Goal: Information Seeking & Learning: Understand process/instructions

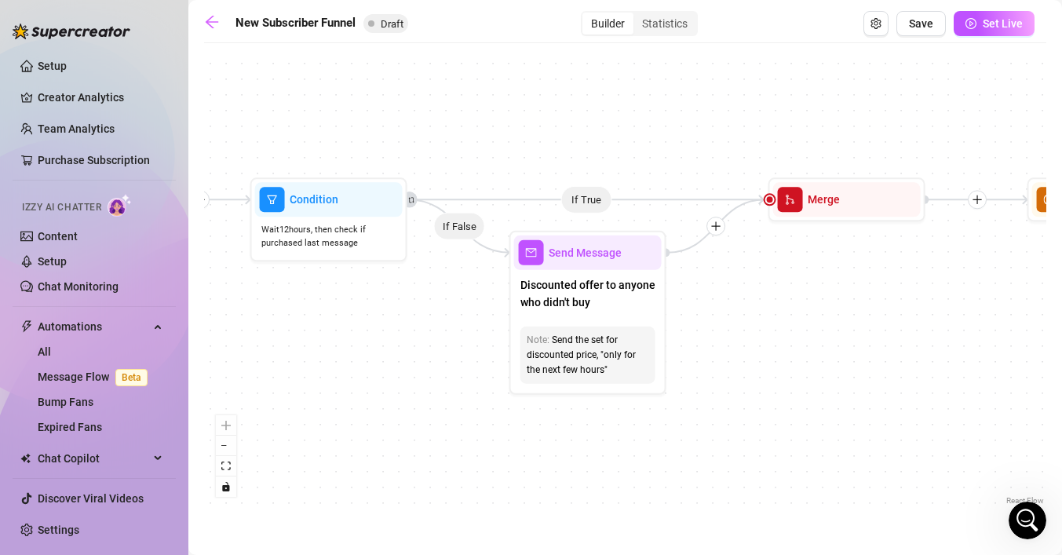
scroll to position [1063, 0]
click at [1009, 521] on div "Open Intercom Messenger" at bounding box center [1025, 518] width 52 height 52
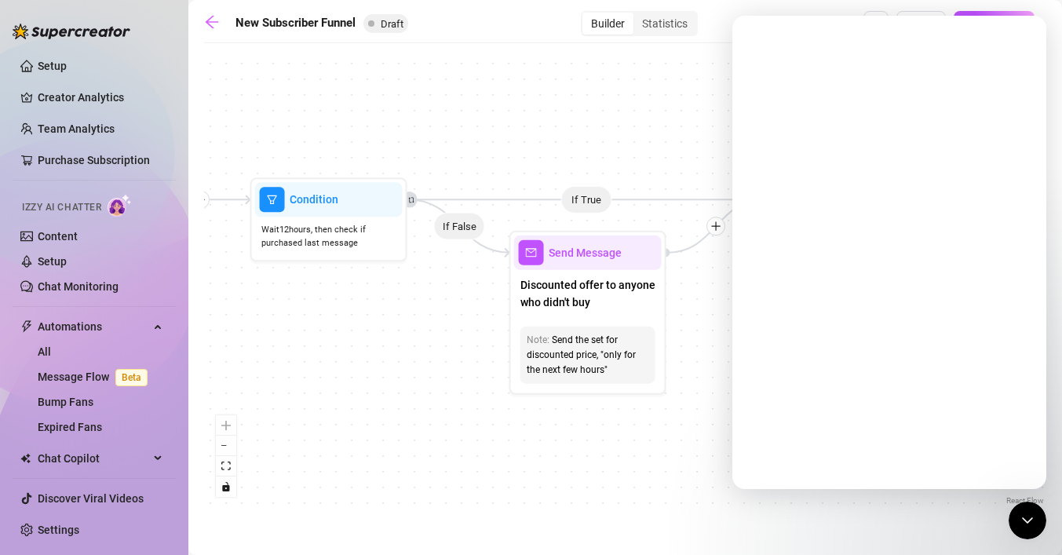
click at [822, 115] on div "Intercom messenger" at bounding box center [889, 252] width 314 height 473
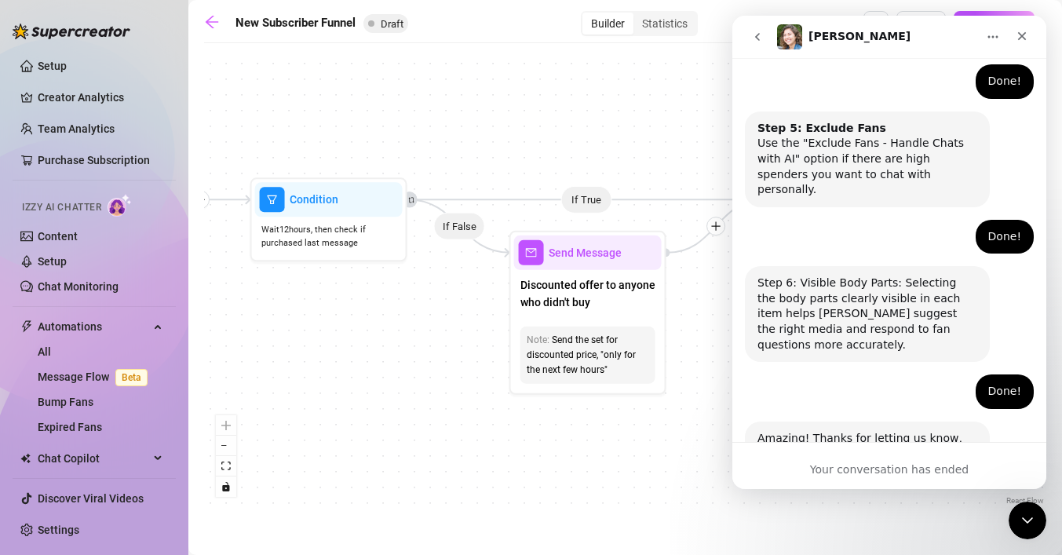
click at [758, 31] on icon "go back" at bounding box center [757, 37] width 13 height 13
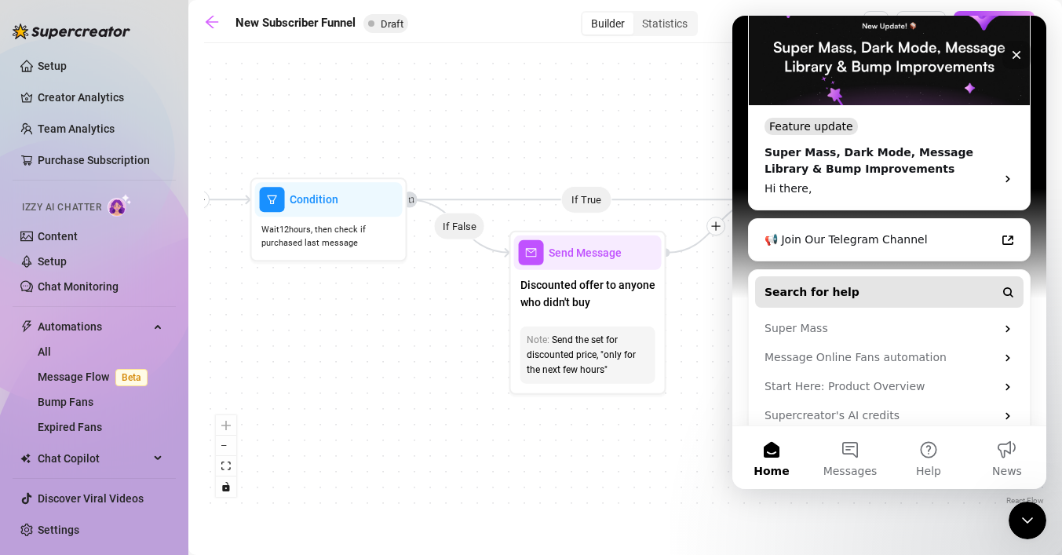
scroll to position [315, 0]
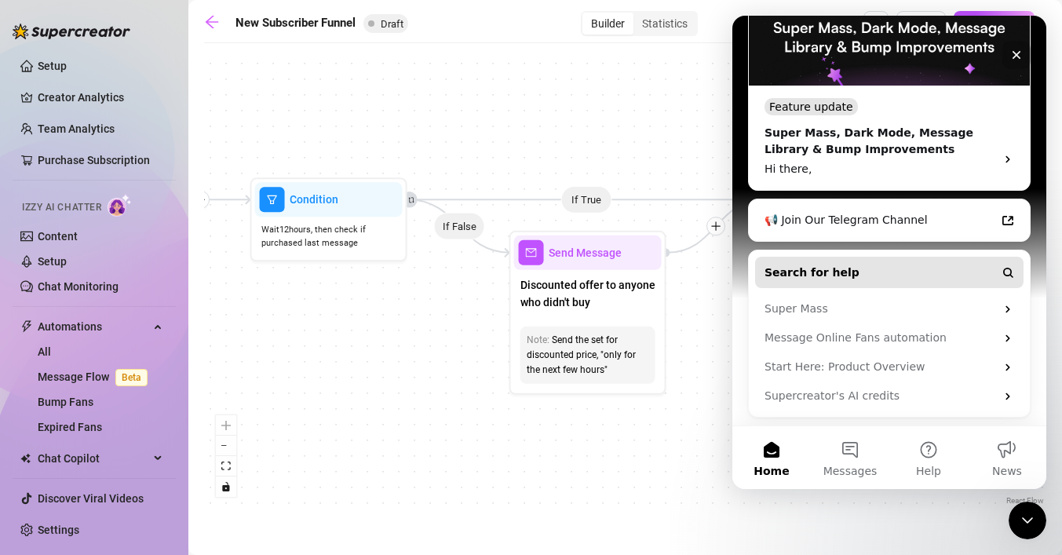
click at [869, 273] on button "Search for help" at bounding box center [889, 272] width 268 height 31
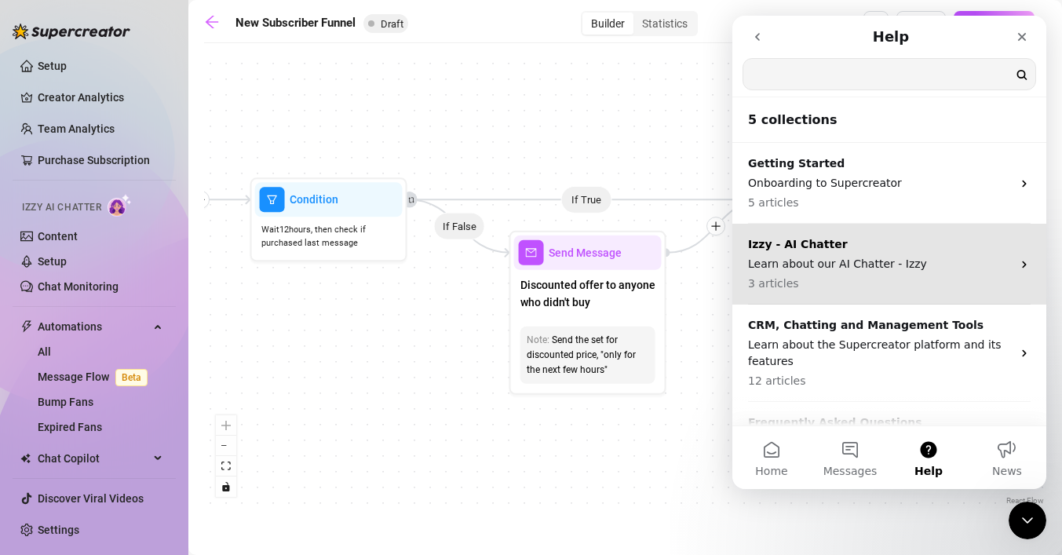
click at [864, 279] on p "3 articles" at bounding box center [880, 283] width 264 height 16
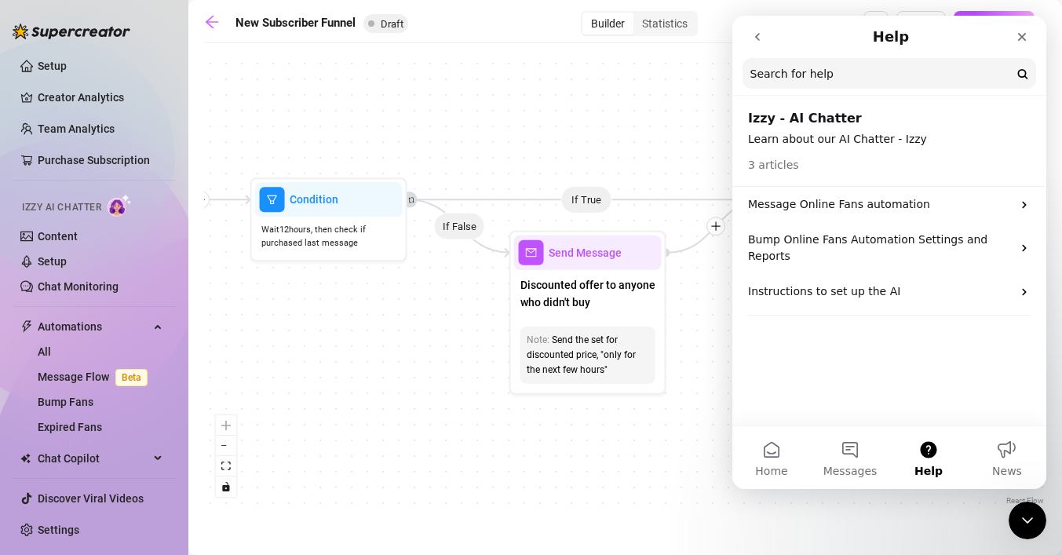
scroll to position [0, 0]
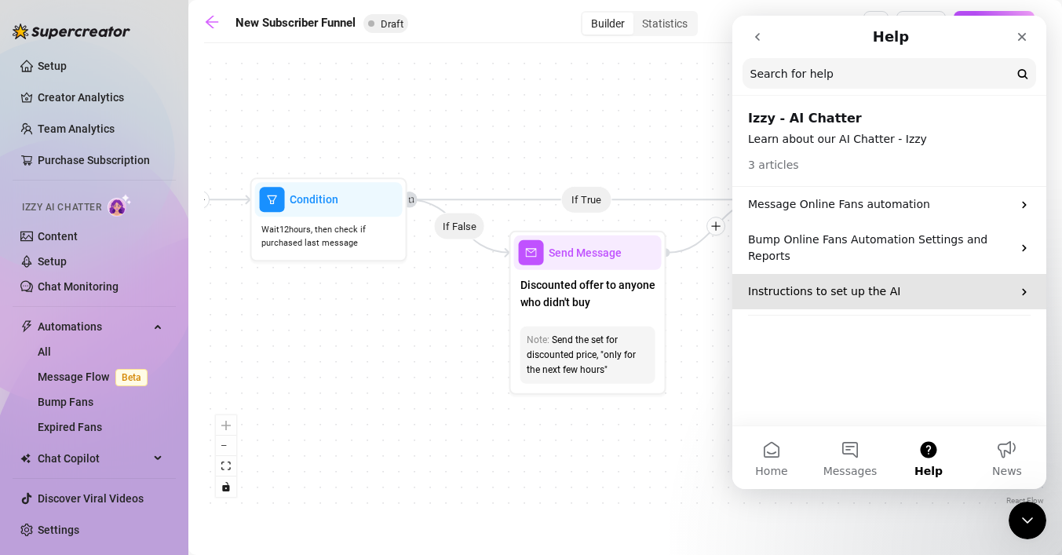
click at [904, 283] on p "Instructions to set up the AI" at bounding box center [880, 291] width 264 height 16
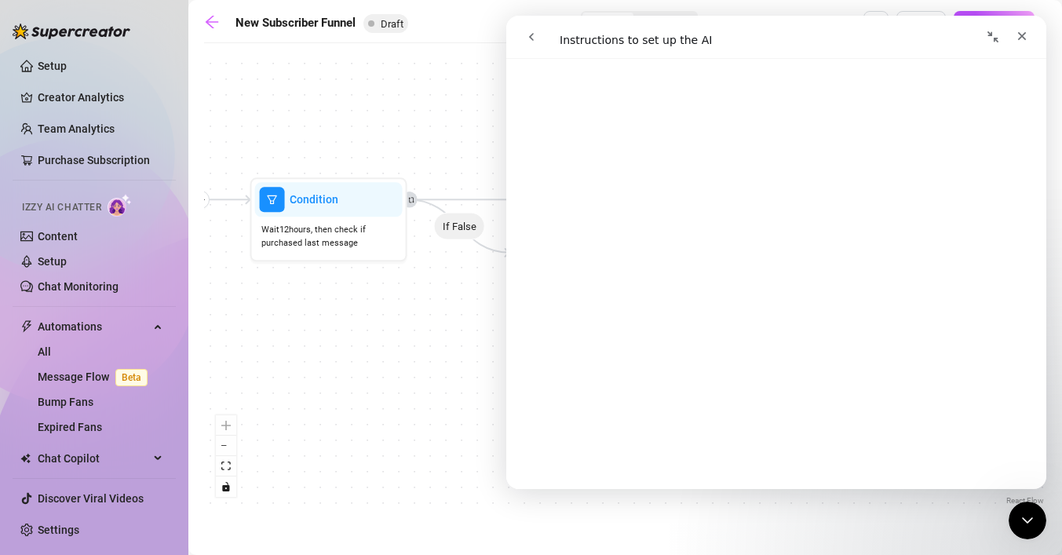
scroll to position [626, 0]
click at [531, 41] on icon "go back" at bounding box center [531, 37] width 13 height 13
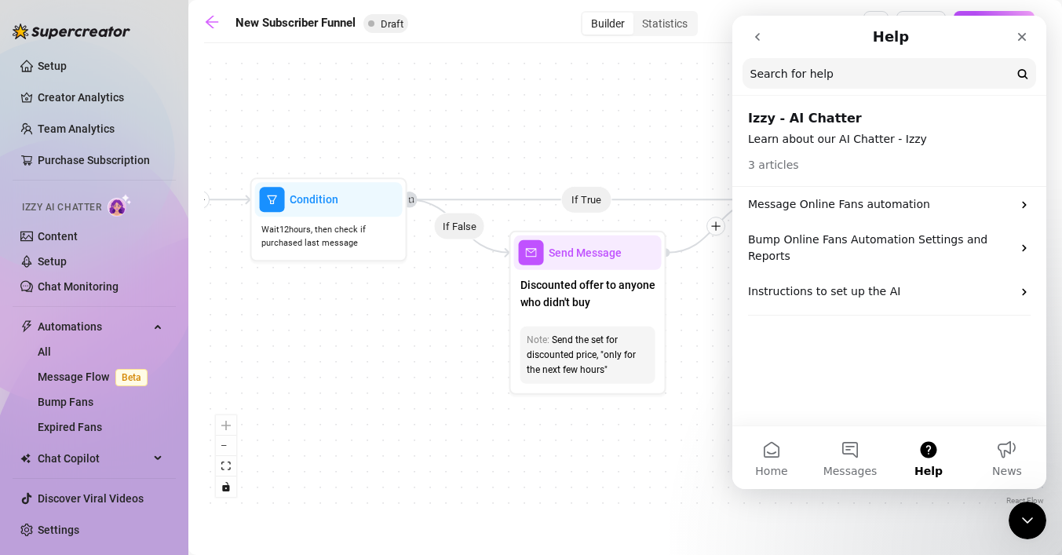
click at [757, 35] on icon "go back" at bounding box center [757, 37] width 5 height 8
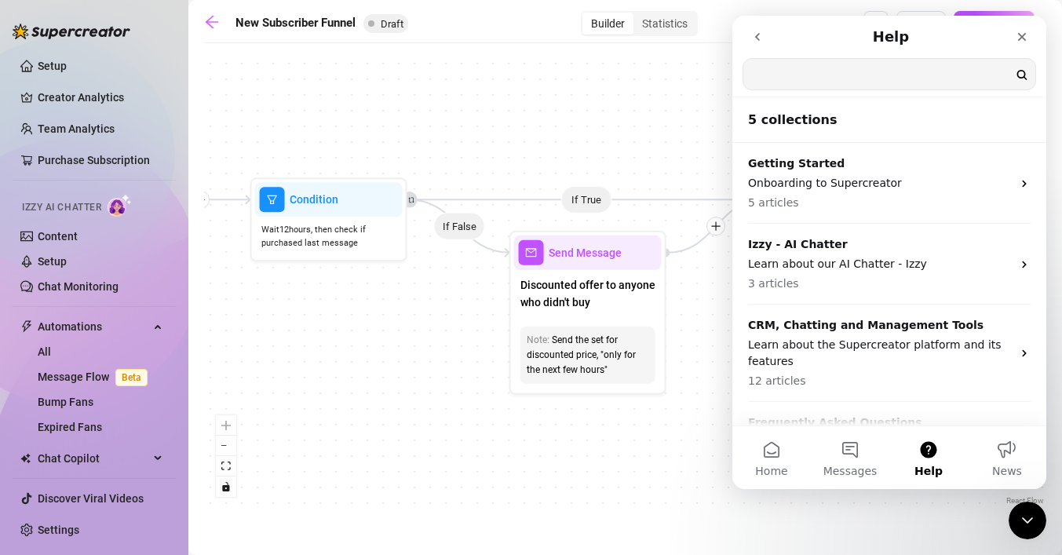
click at [759, 39] on icon "go back" at bounding box center [757, 37] width 5 height 8
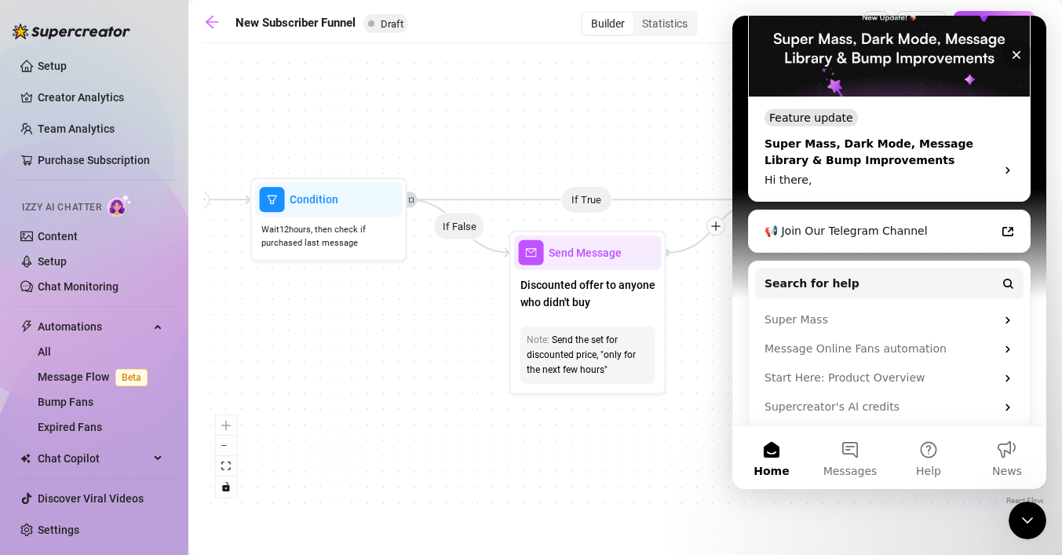
scroll to position [315, 0]
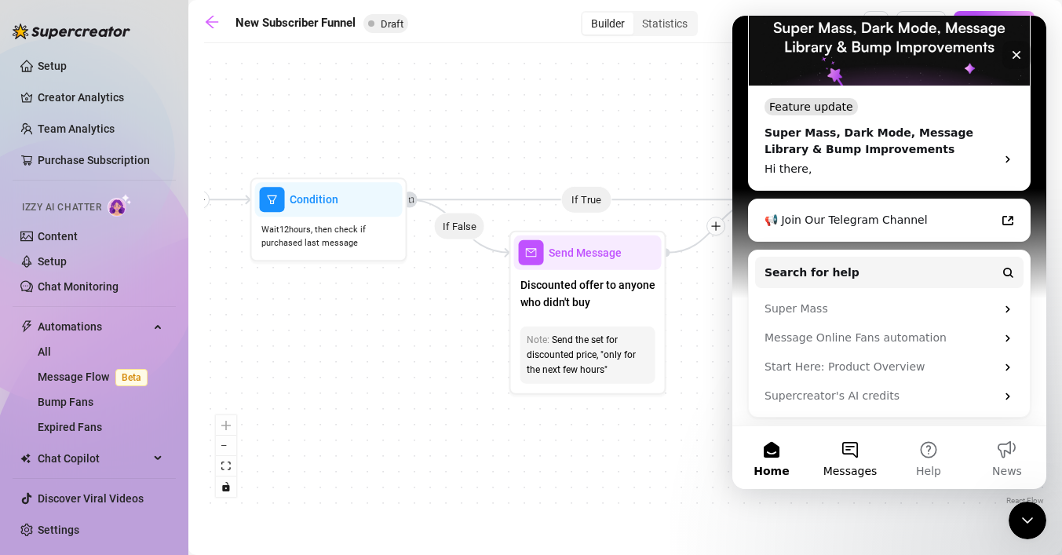
click at [845, 444] on button "Messages" at bounding box center [850, 457] width 78 height 63
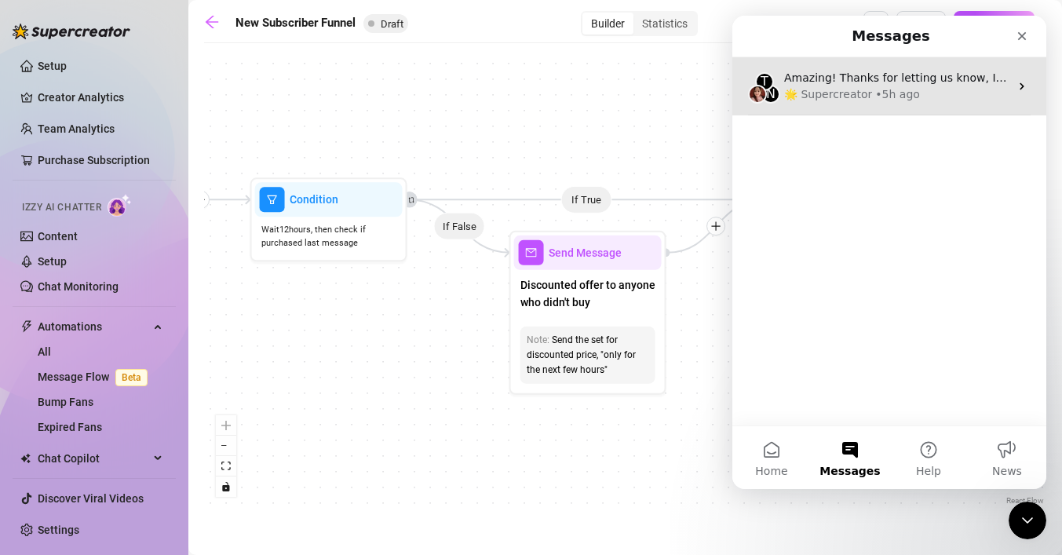
click at [898, 112] on div "T N Amazing! Thanks for letting us know, I’ll review your bio now and make sure…" at bounding box center [889, 86] width 314 height 58
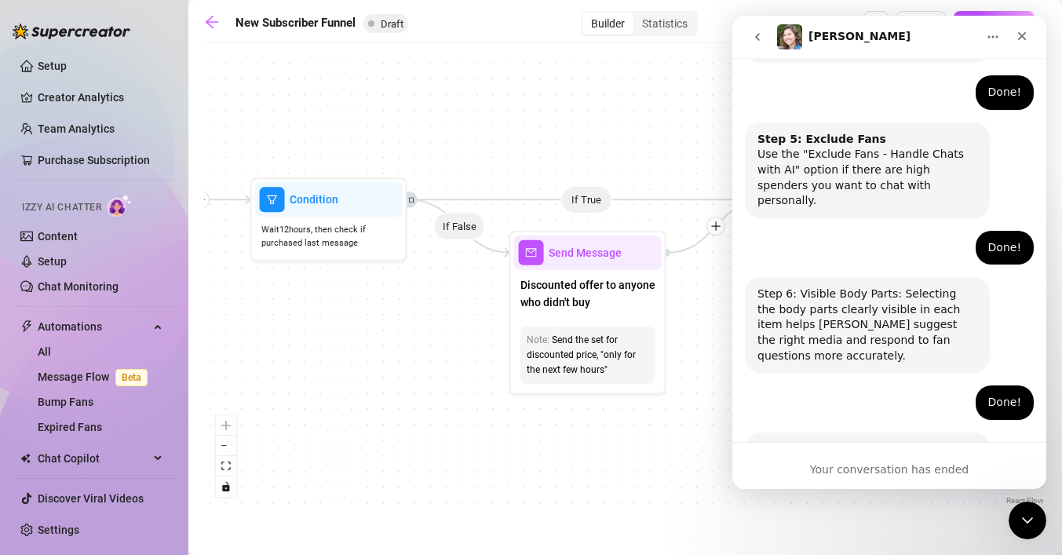
scroll to position [1063, 0]
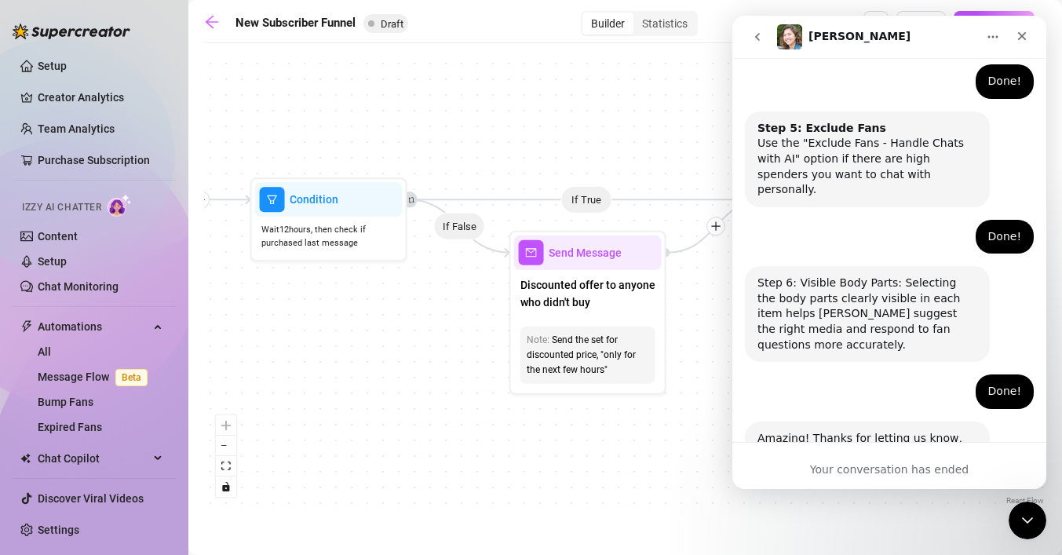
click at [760, 36] on icon "go back" at bounding box center [757, 37] width 13 height 13
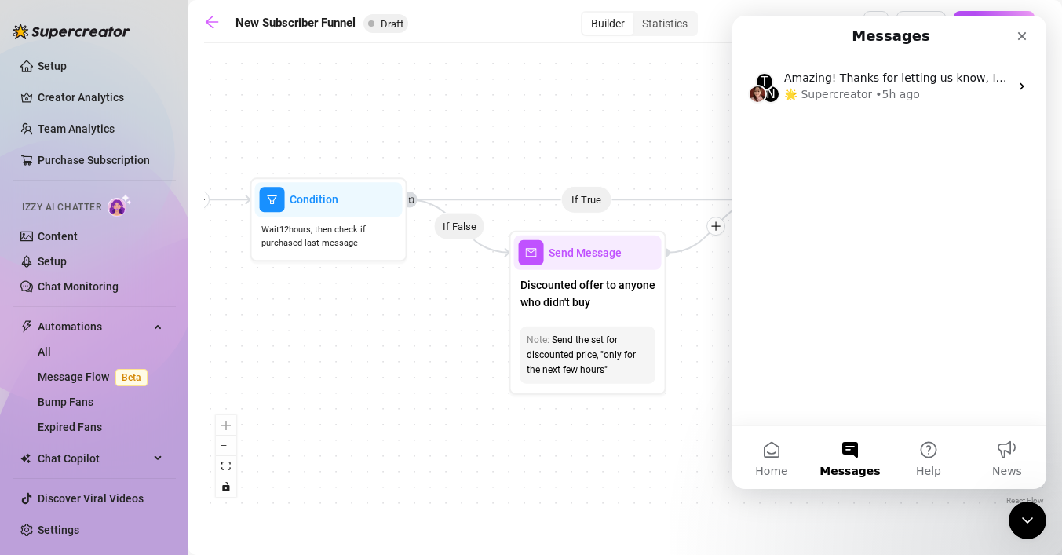
scroll to position [0, 0]
click at [925, 439] on button "Help" at bounding box center [928, 457] width 78 height 63
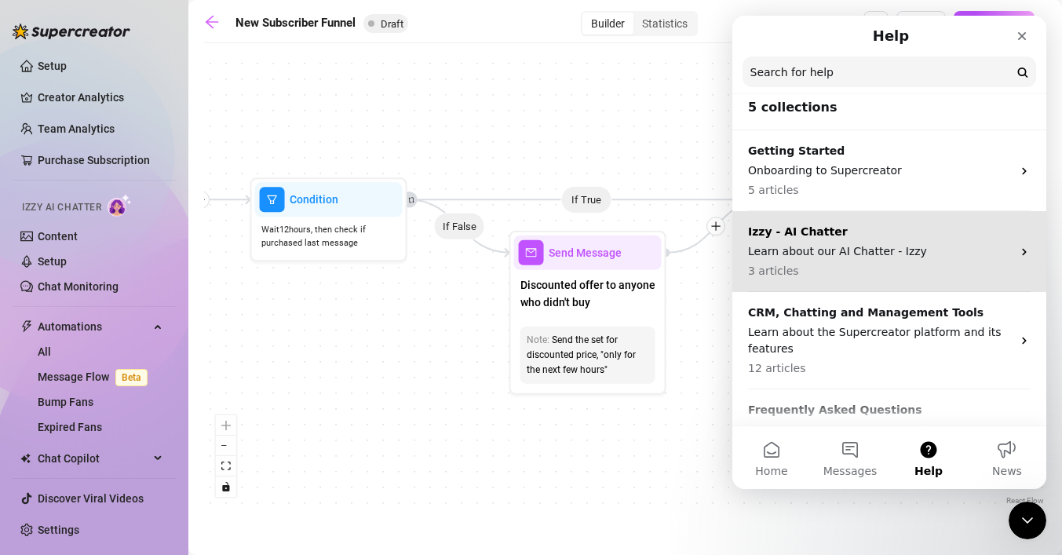
scroll to position [10, 0]
click at [904, 275] on p "3 articles" at bounding box center [880, 270] width 264 height 16
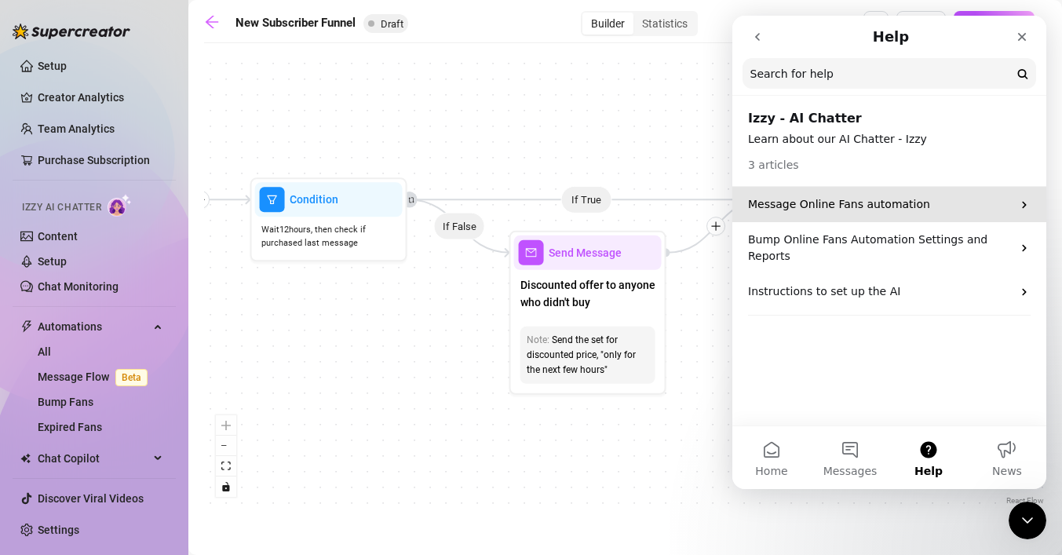
click at [936, 205] on p "Message Online Fans automation" at bounding box center [880, 204] width 264 height 16
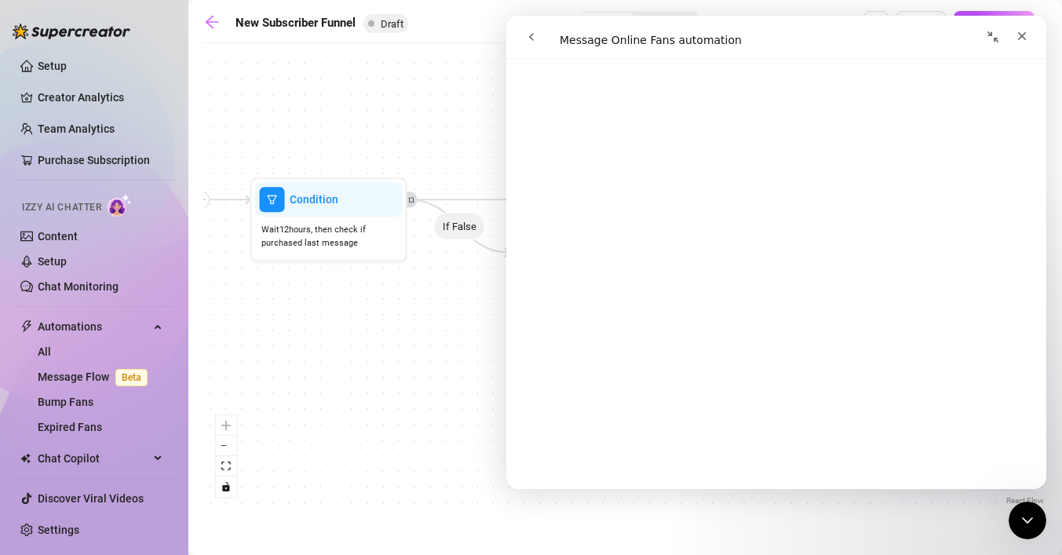
scroll to position [1762, 0]
click at [534, 37] on icon "go back" at bounding box center [531, 37] width 13 height 13
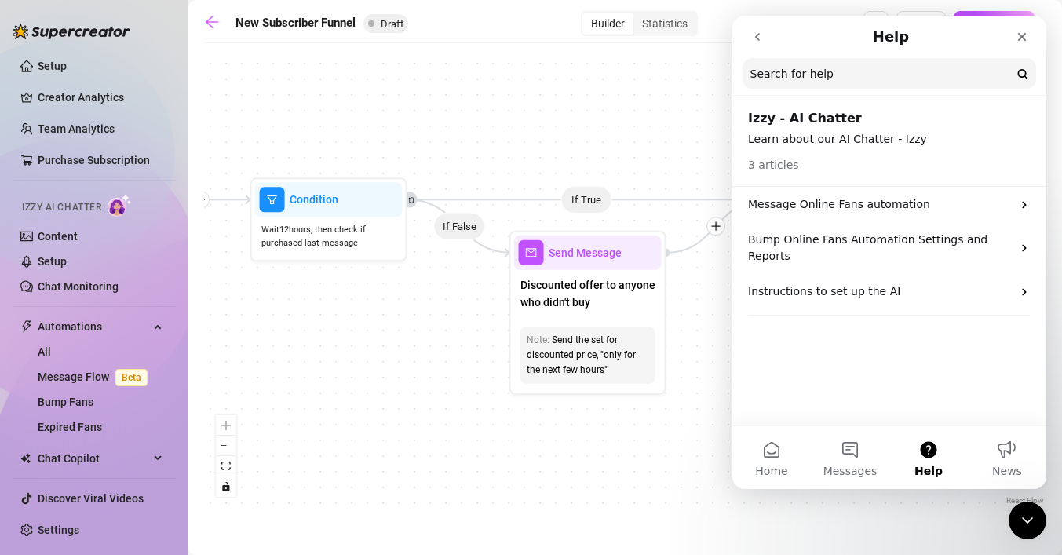
click at [748, 26] on button "go back" at bounding box center [757, 37] width 30 height 30
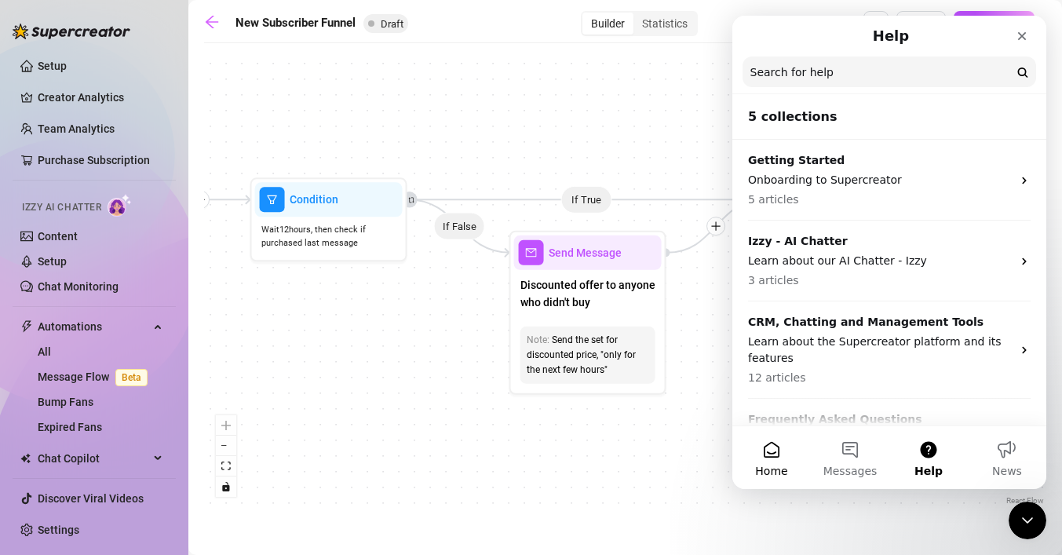
click at [753, 456] on button "Home" at bounding box center [771, 457] width 78 height 63
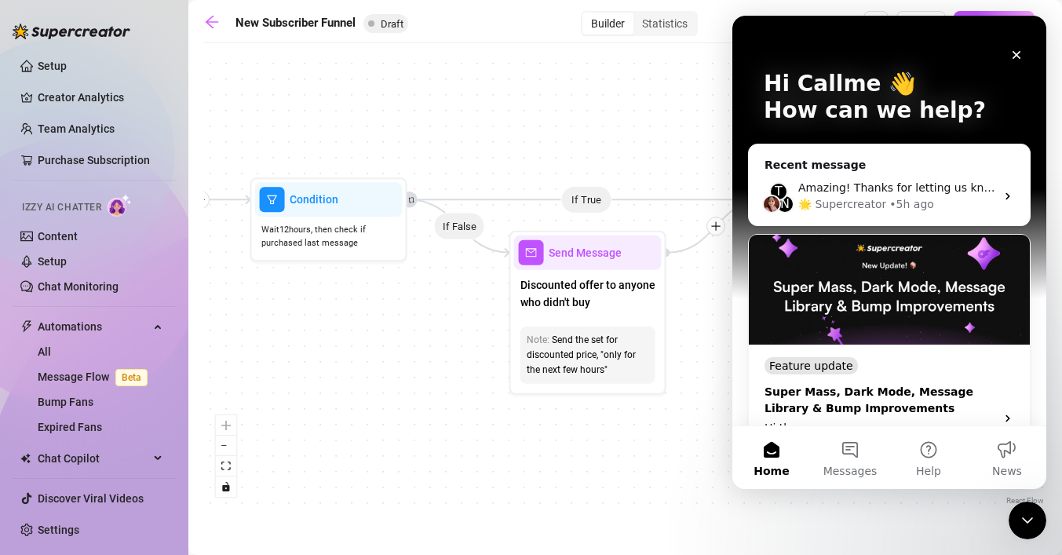
scroll to position [0, 0]
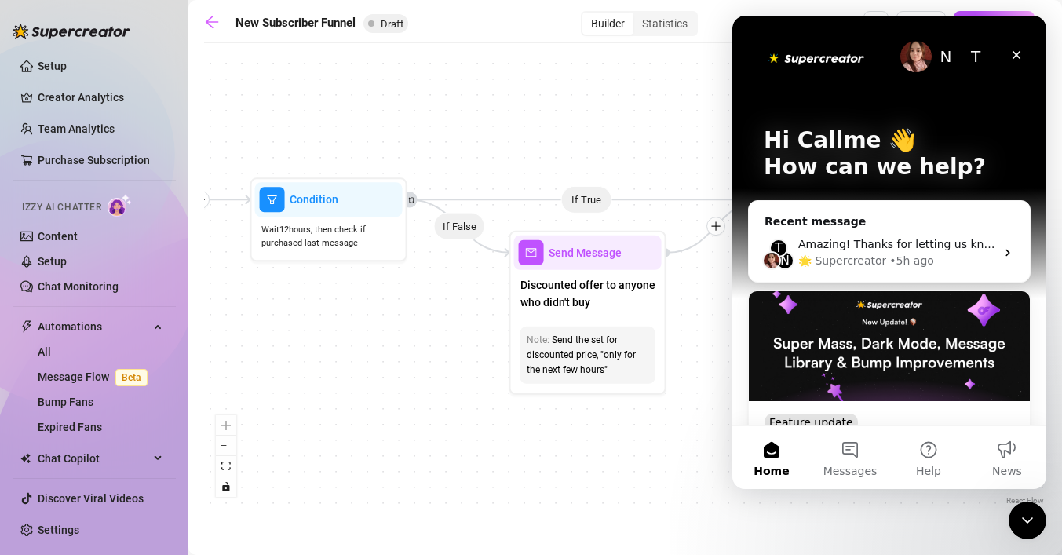
click at [834, 172] on p "How can we help?" at bounding box center [889, 167] width 251 height 27
click at [832, 137] on p "Hi Callme 👋" at bounding box center [889, 140] width 251 height 27
click at [980, 56] on div "T" at bounding box center [975, 56] width 31 height 31
click at [896, 44] on div "N T" at bounding box center [889, 56] width 251 height 31
click at [857, 51] on img "Intercom messenger" at bounding box center [816, 57] width 105 height 21
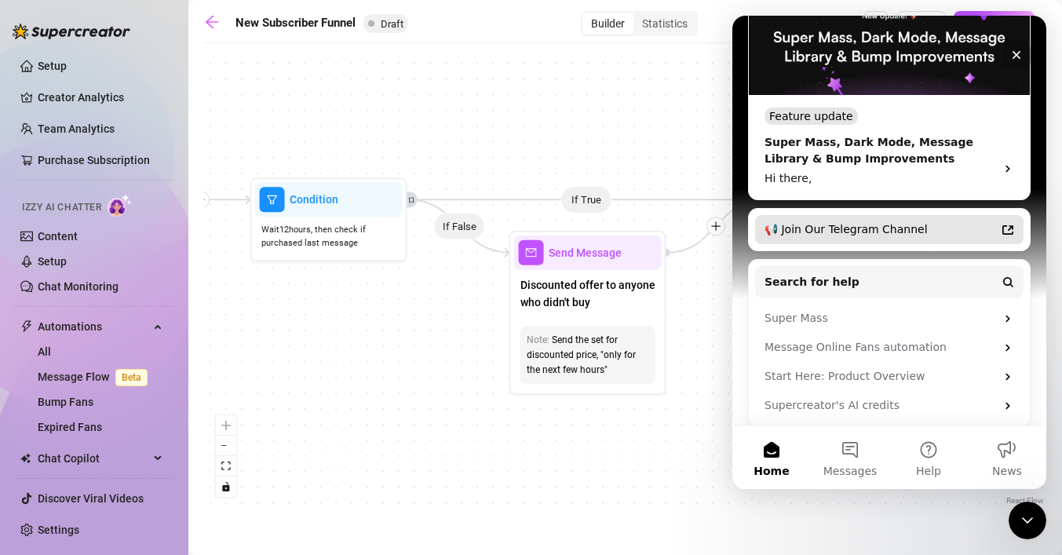
scroll to position [315, 0]
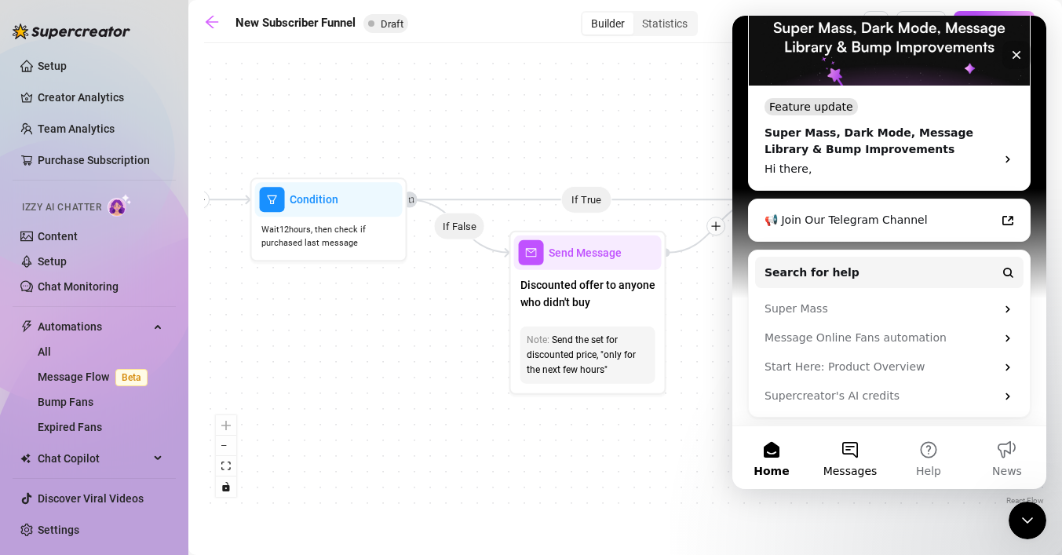
click at [864, 459] on button "Messages" at bounding box center [850, 457] width 78 height 63
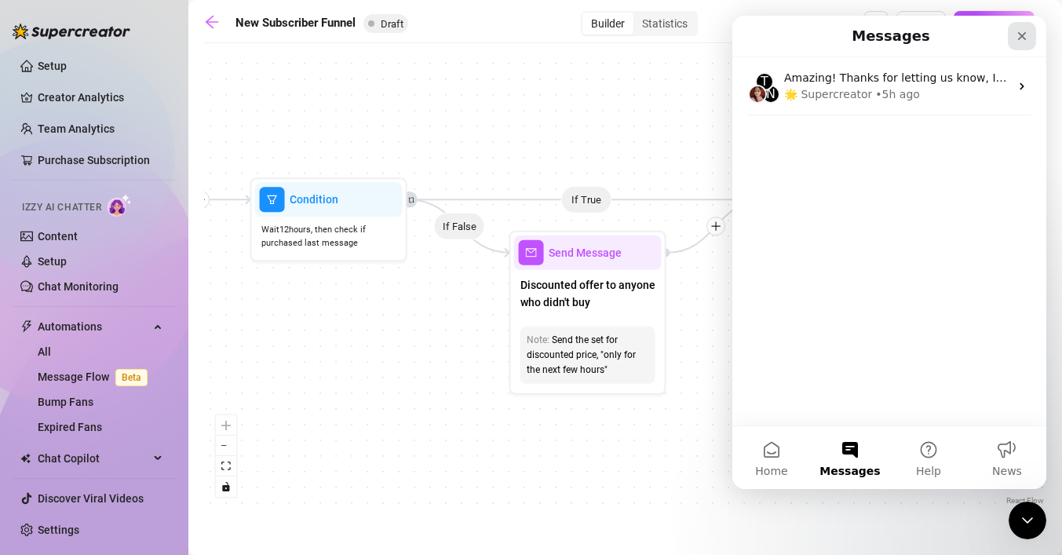
drag, startPoint x: 1025, startPoint y: 37, endPoint x: 1757, endPoint y: 50, distance: 732.3
click at [1025, 37] on icon "Close" at bounding box center [1022, 36] width 13 height 13
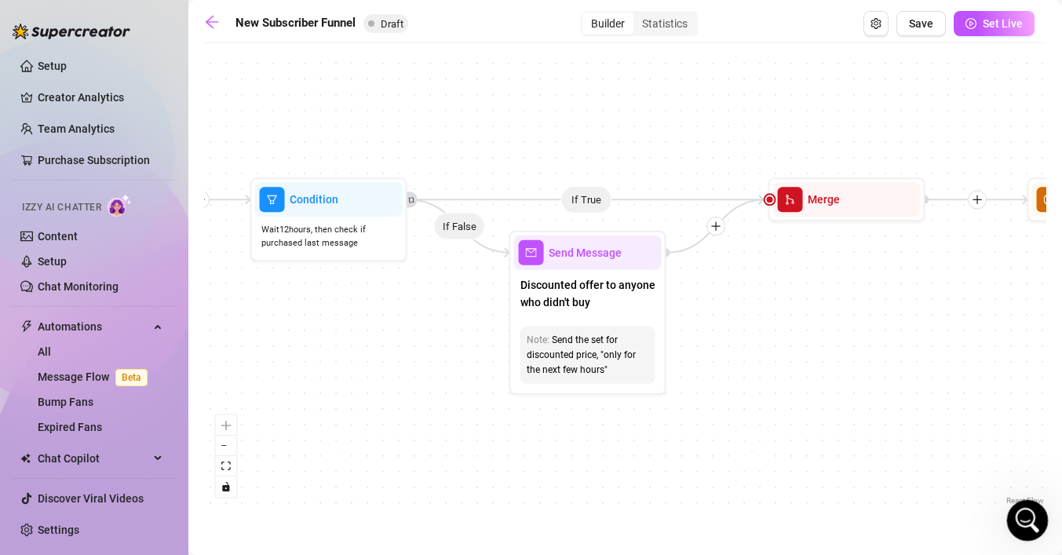
click at [1025, 523] on icon "Open Intercom Messenger" at bounding box center [1025, 518] width 26 height 26
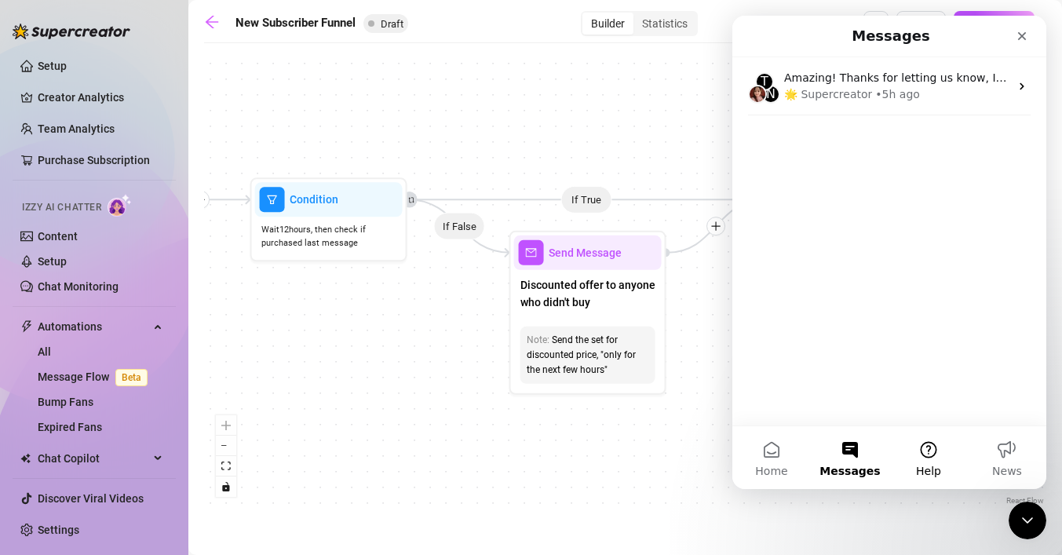
click at [936, 465] on span "Help" at bounding box center [928, 470] width 25 height 11
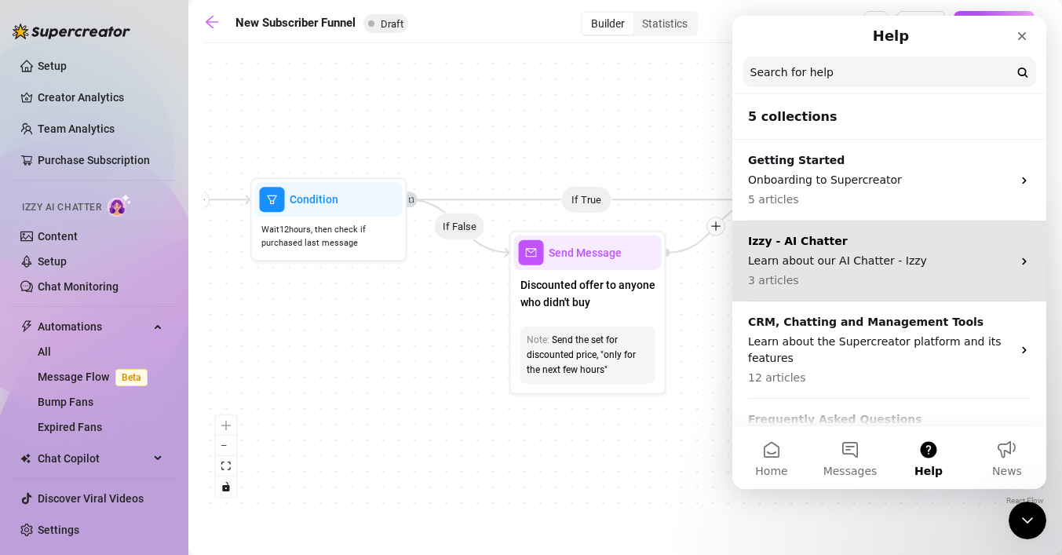
click at [813, 244] on p "Izzy - AI Chatter" at bounding box center [880, 241] width 264 height 16
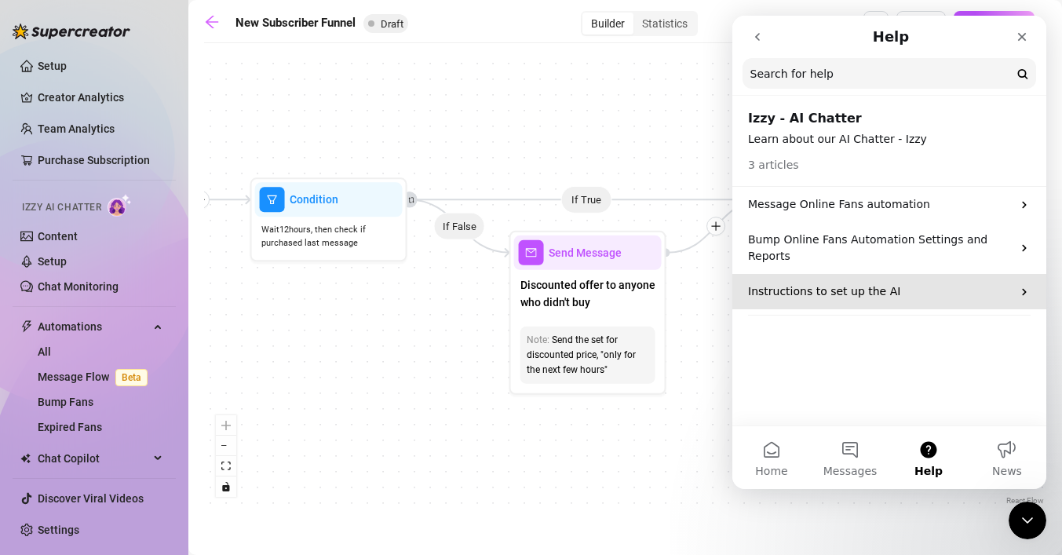
click at [799, 283] on p "Instructions to set up the AI" at bounding box center [880, 291] width 264 height 16
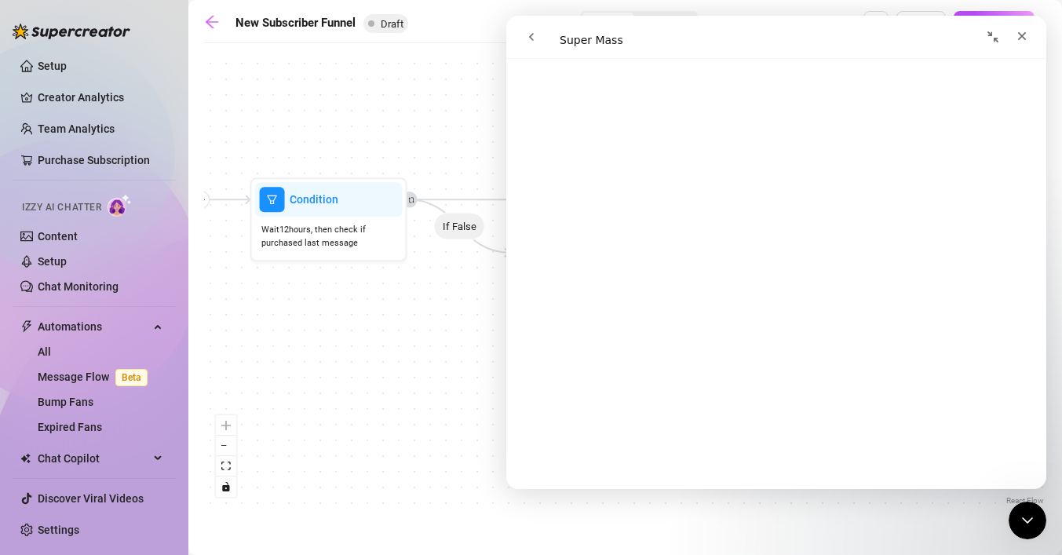
scroll to position [2057, 0]
